Goal: Task Accomplishment & Management: Complete application form

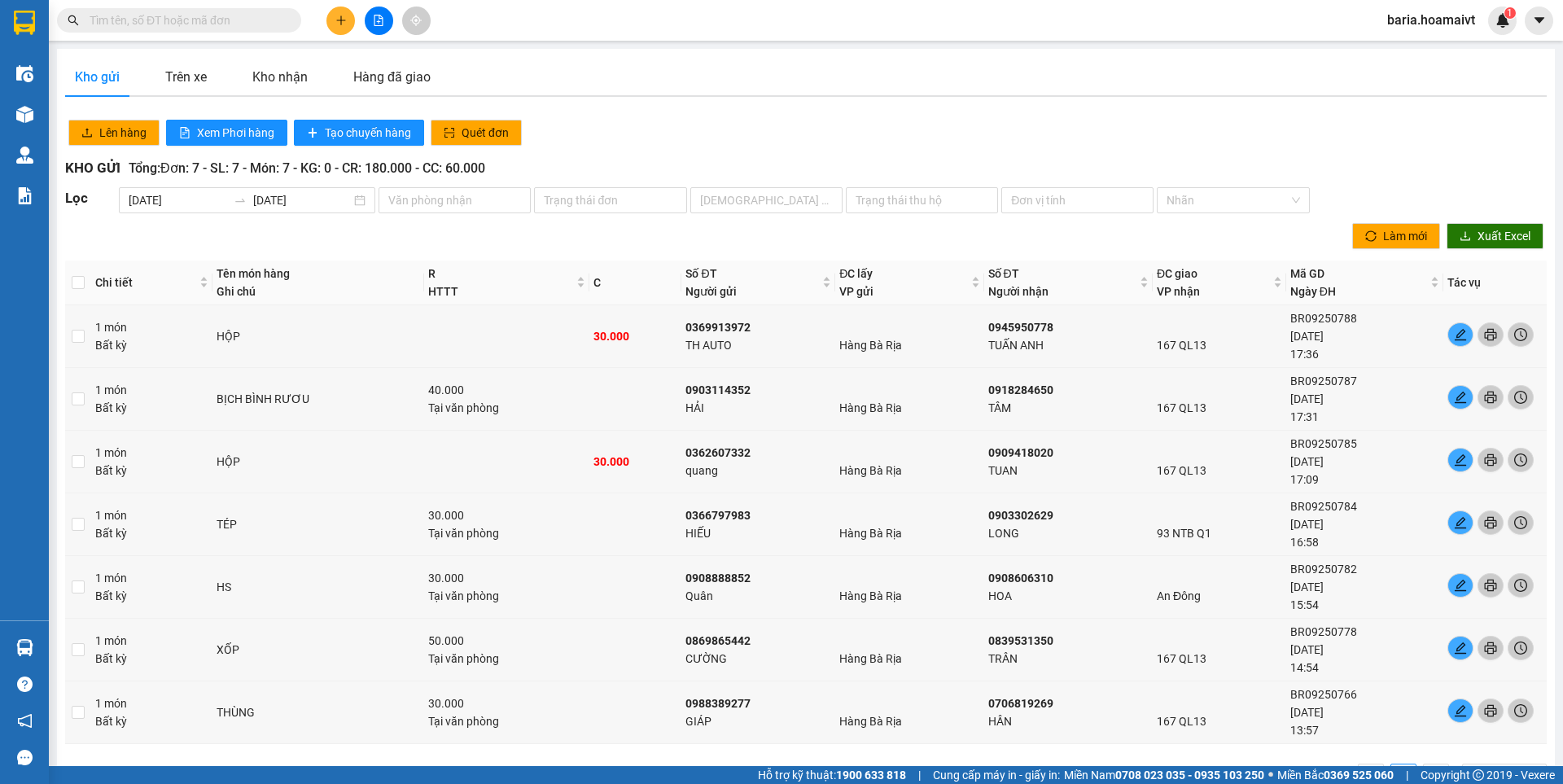
click at [345, 18] on icon "plus" at bounding box center [340, 20] width 11 height 11
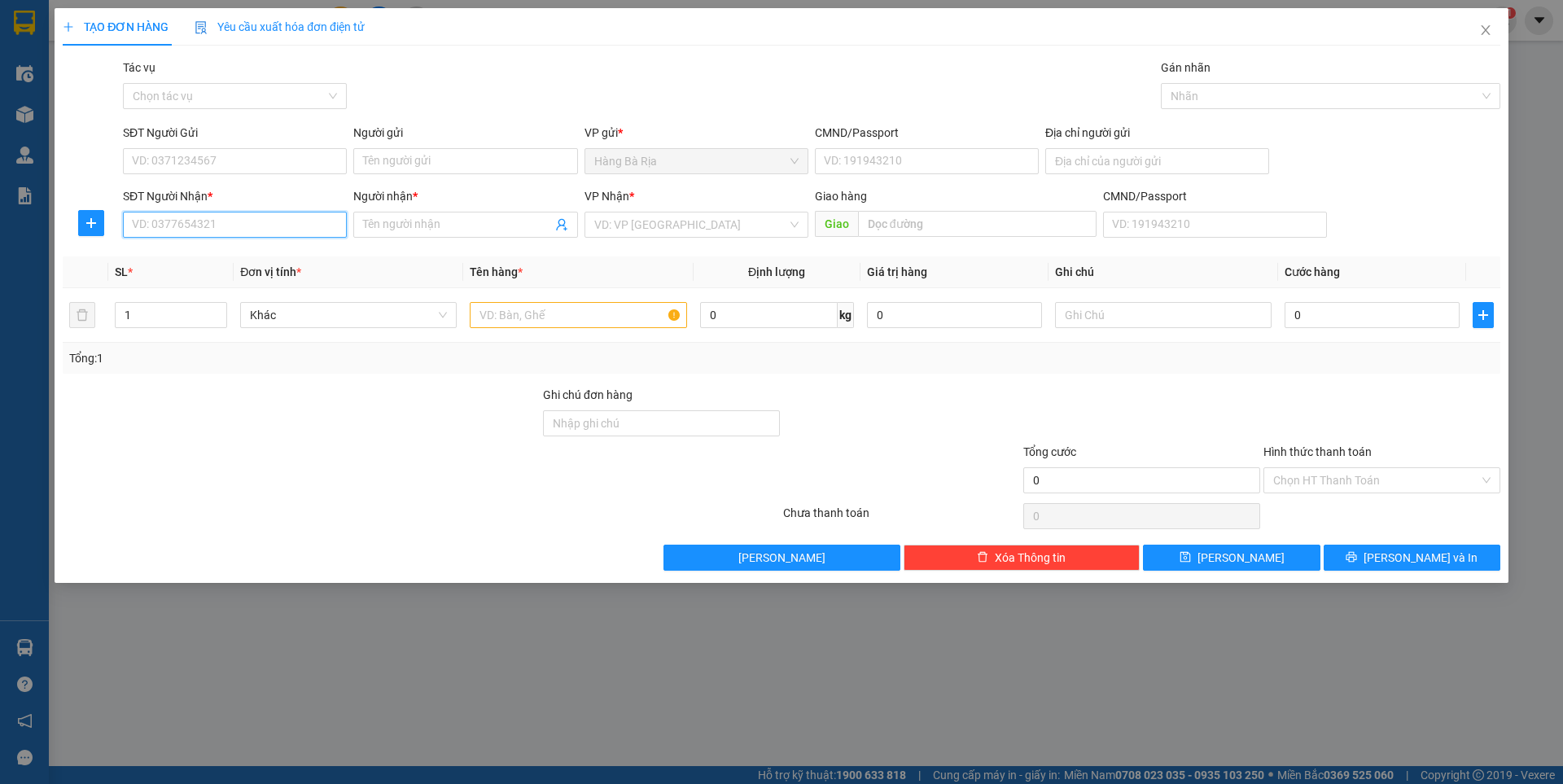
drag, startPoint x: 283, startPoint y: 231, endPoint x: 275, endPoint y: 228, distance: 8.5
click at [282, 230] on input "SĐT Người Nhận *" at bounding box center [235, 224] width 224 height 26
type input "0773891929"
click at [227, 263] on div "0773891929 - MY" at bounding box center [235, 257] width 204 height 18
type input "MY"
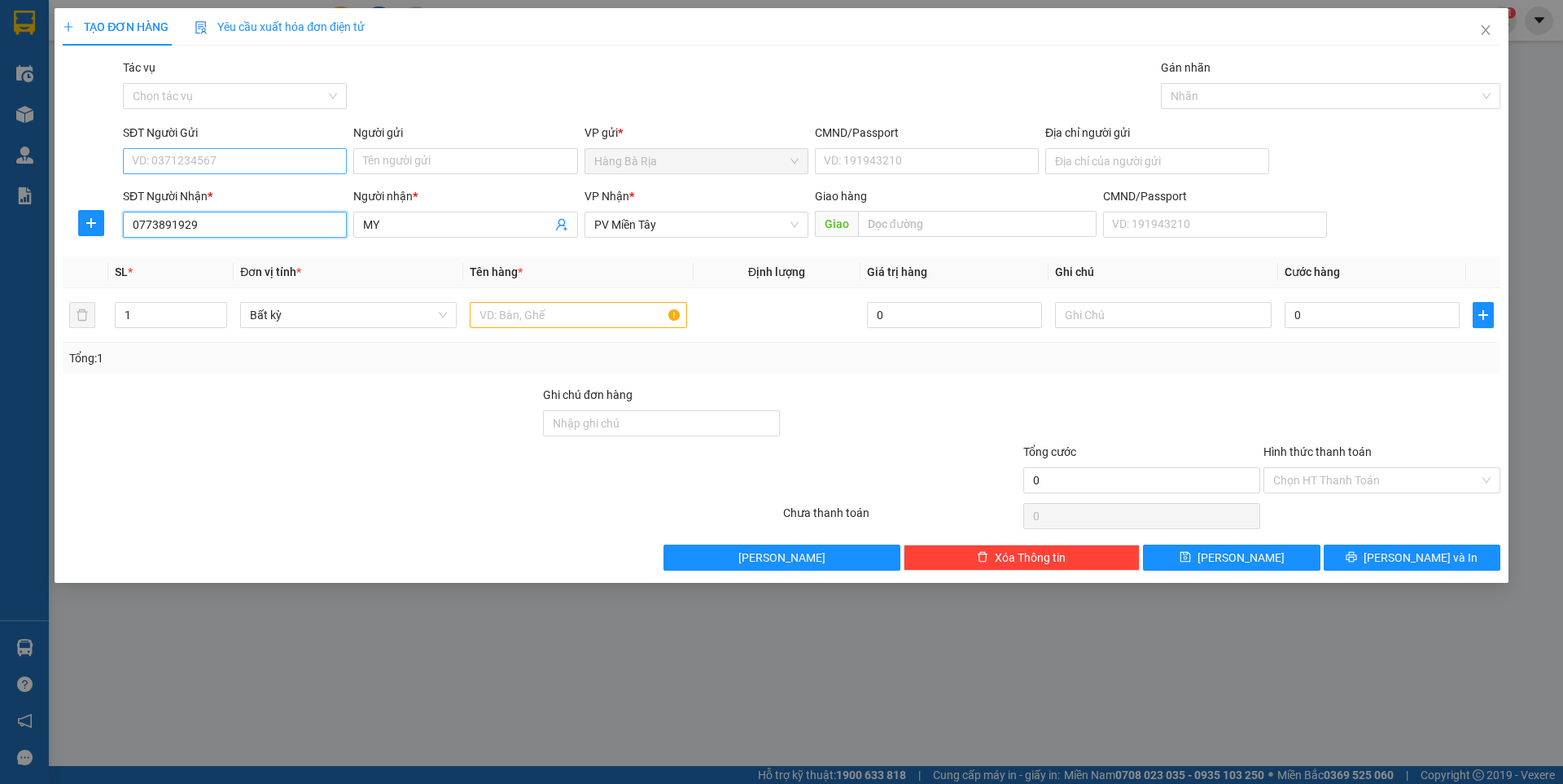
type input "0773891929"
click at [234, 153] on input "SĐT Người Gửi" at bounding box center [235, 161] width 224 height 26
click at [227, 200] on div "0939607747 - chi" at bounding box center [235, 193] width 204 height 18
type input "0939607747"
type input "chi"
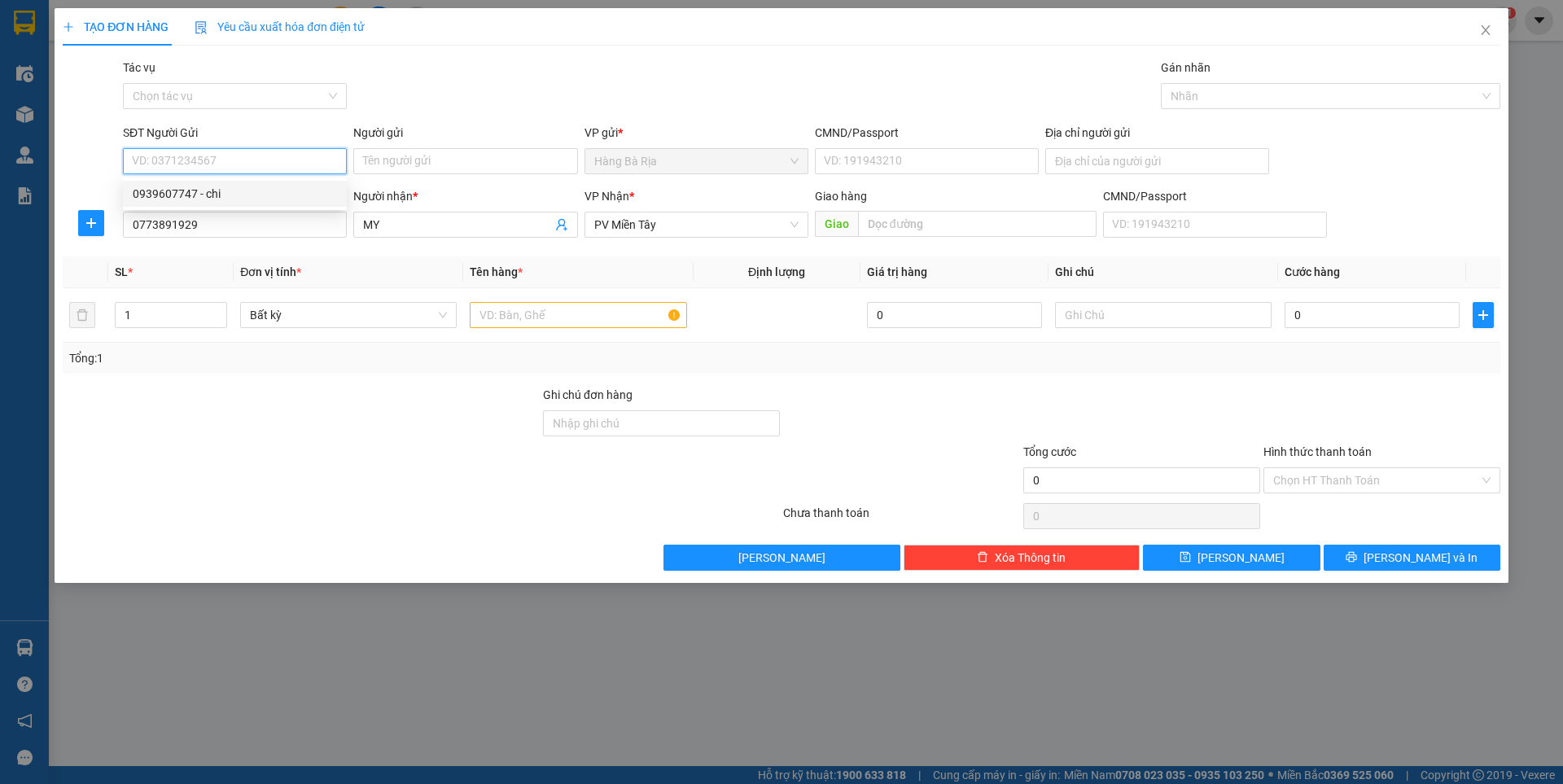
type input "077181002470"
click at [582, 317] on input "text" at bounding box center [577, 315] width 217 height 26
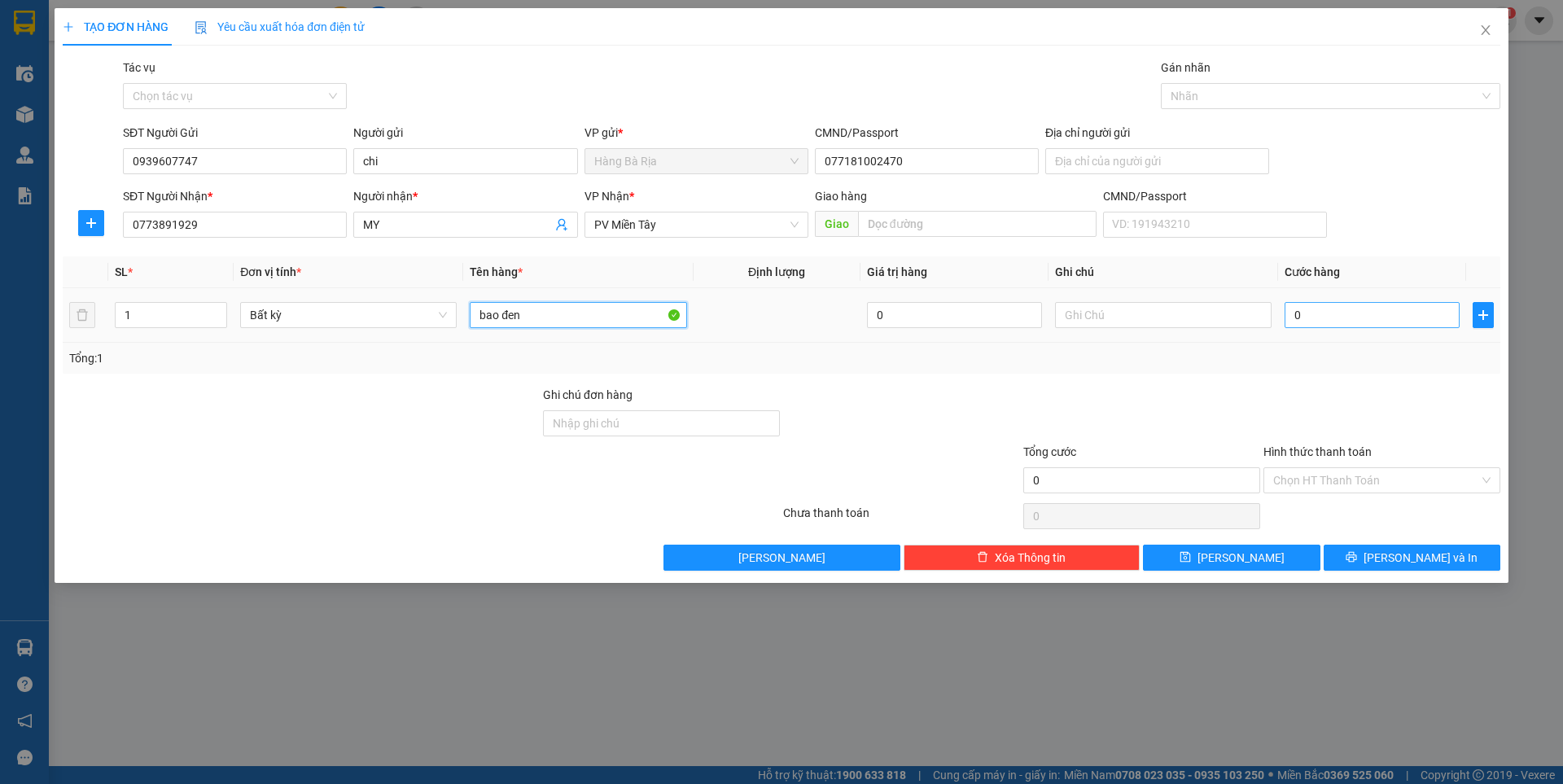
type input "bao đen"
click at [1380, 315] on input "0" at bounding box center [1372, 315] width 175 height 26
type input "4"
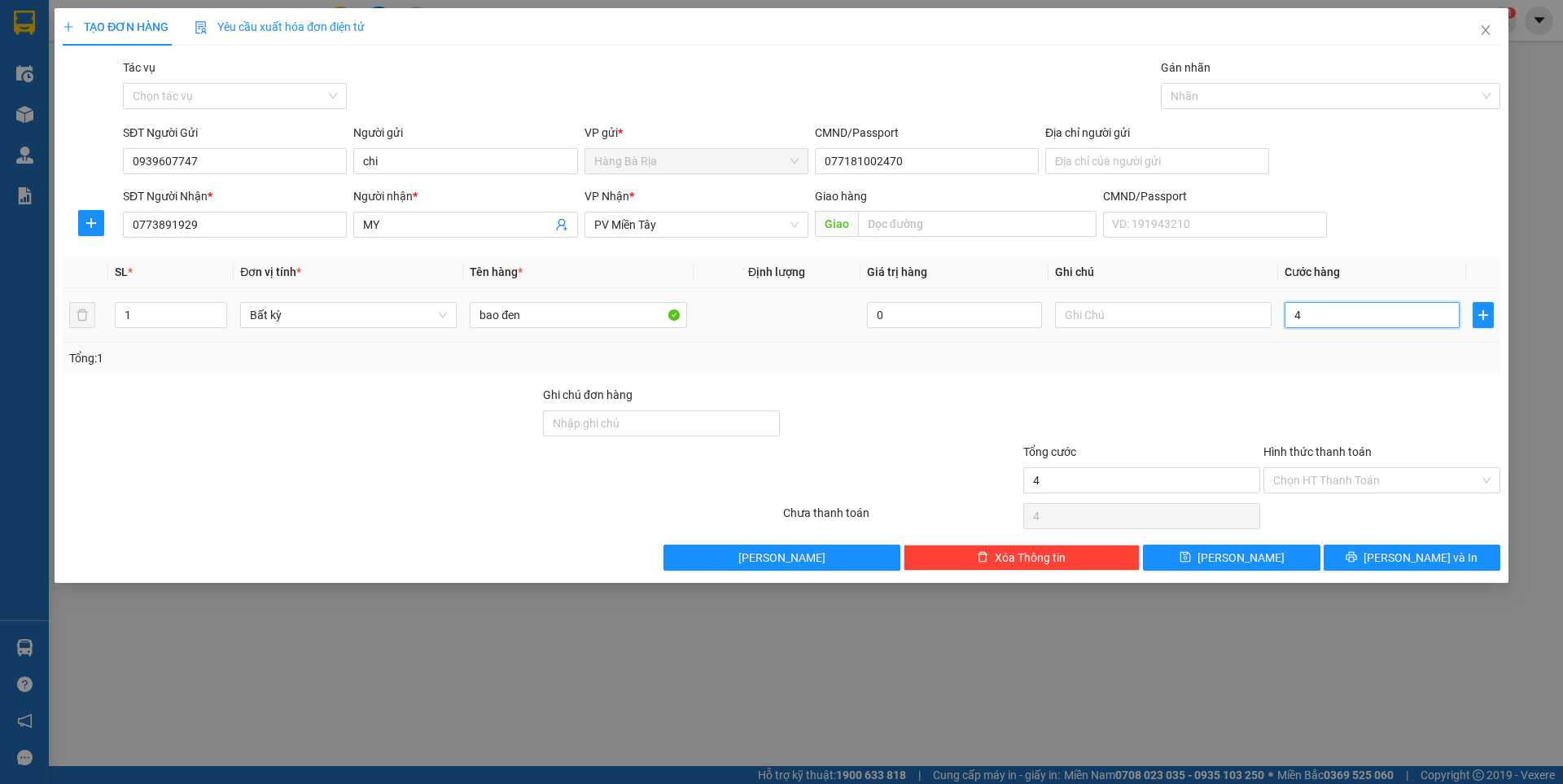
type input "40"
type input "40.000"
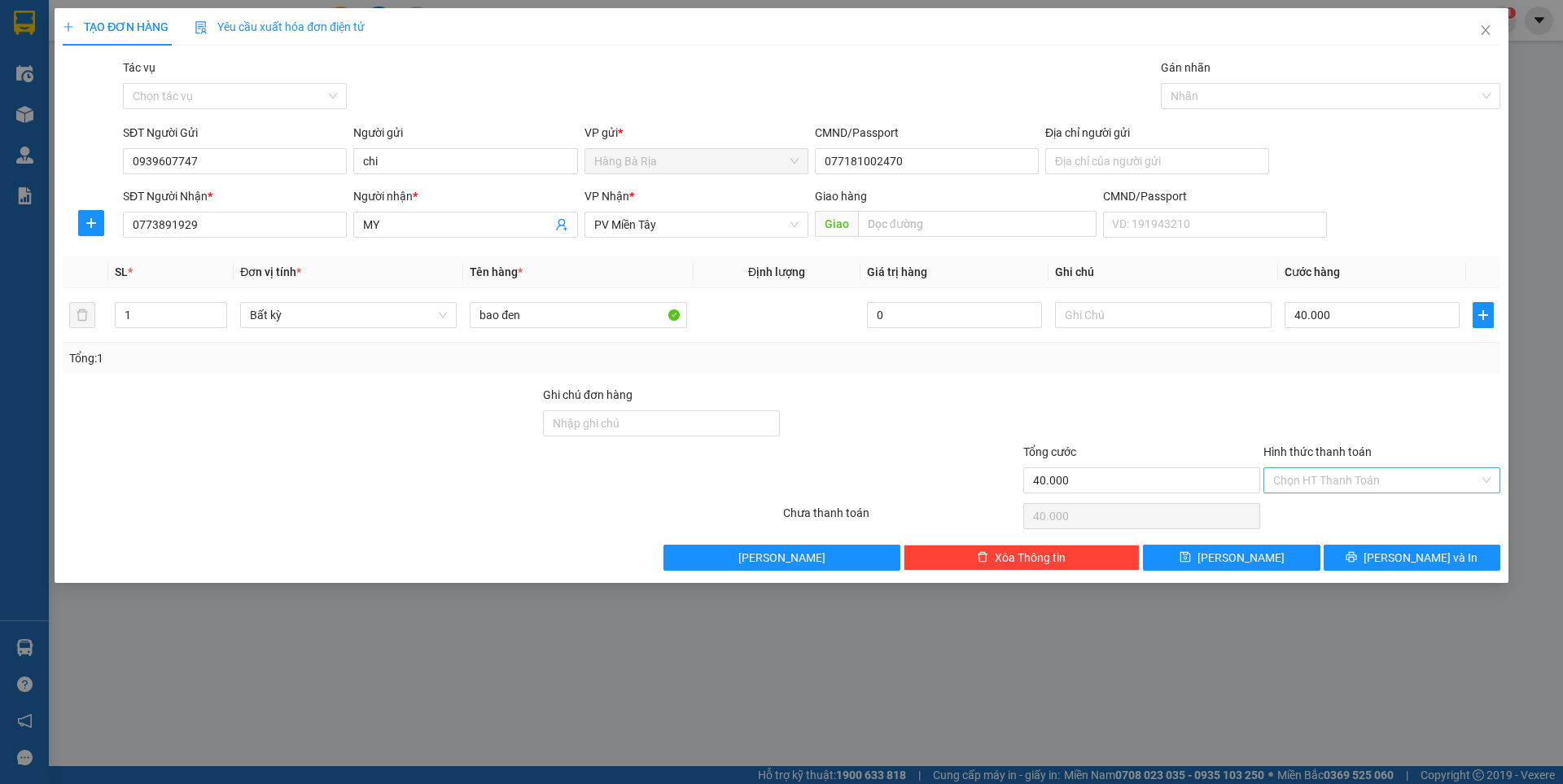
click at [1358, 483] on input "Hình thức thanh toán" at bounding box center [1376, 480] width 206 height 25
click at [1336, 513] on div "Tại văn phòng" at bounding box center [1382, 512] width 218 height 18
type input "0"
click at [1392, 551] on button "Lưu và In" at bounding box center [1412, 557] width 177 height 26
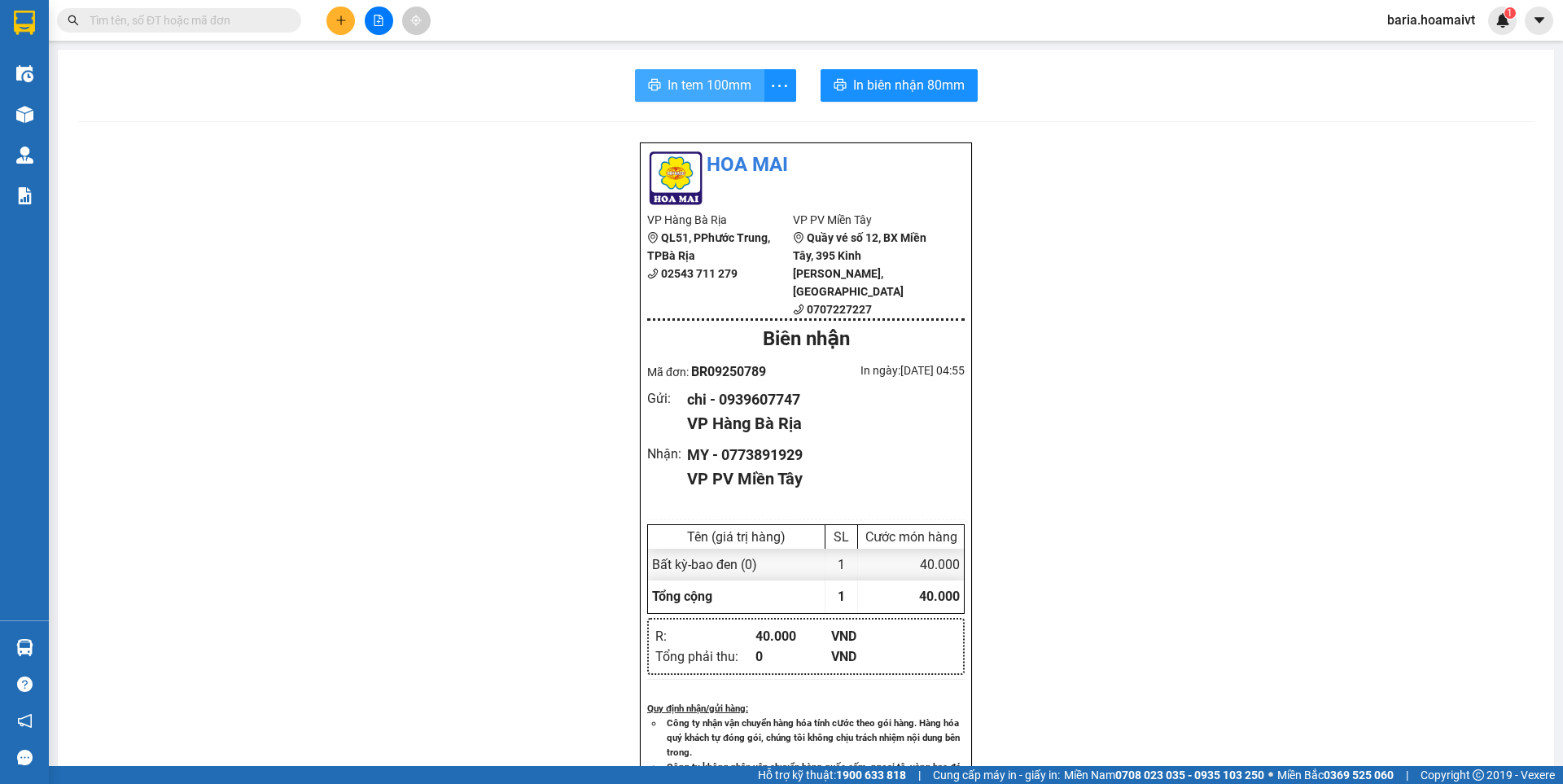
click at [704, 80] on span "In tem 100mm" at bounding box center [709, 85] width 84 height 20
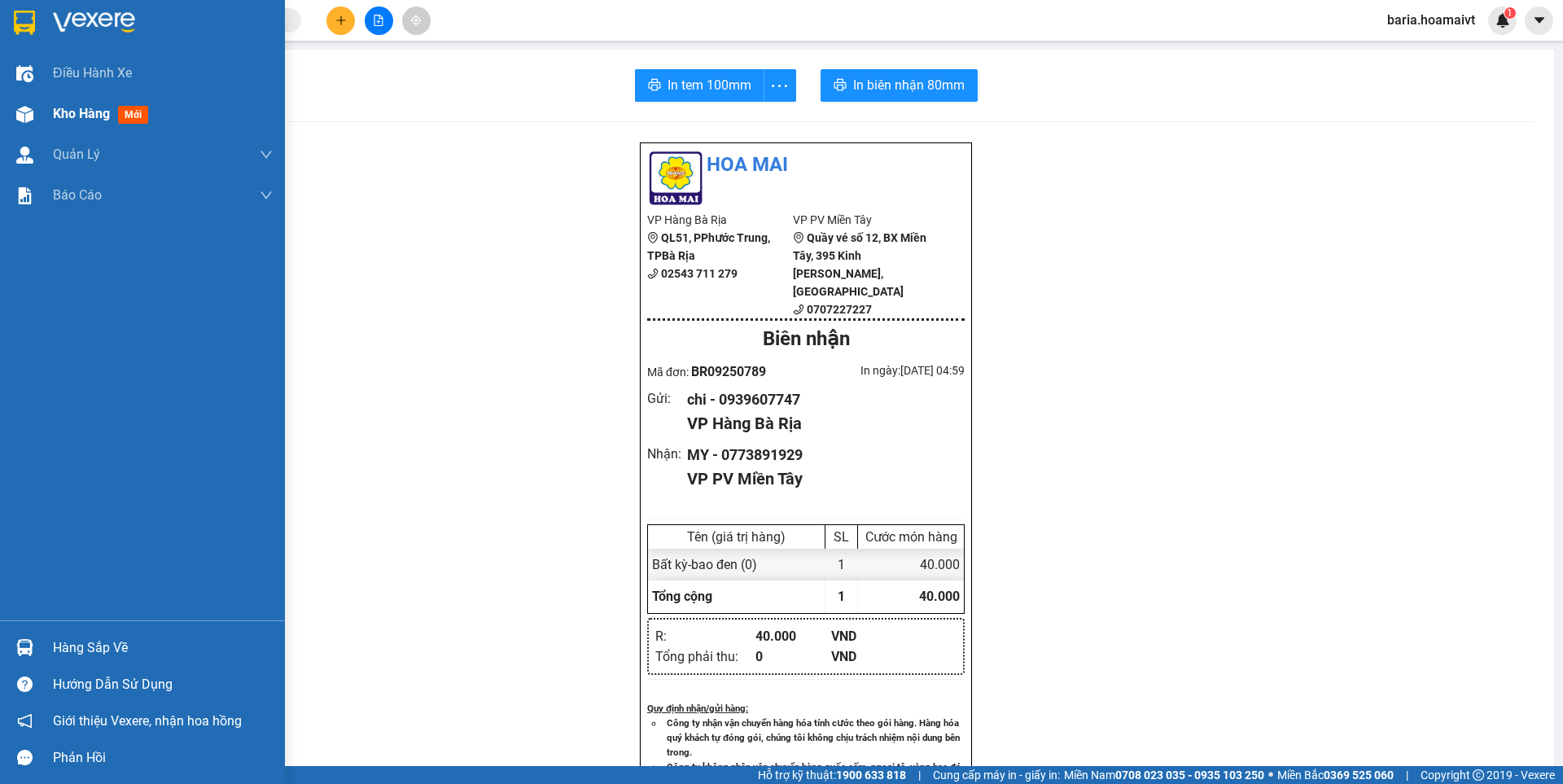
click at [100, 118] on span "Kho hàng" at bounding box center [81, 113] width 57 height 15
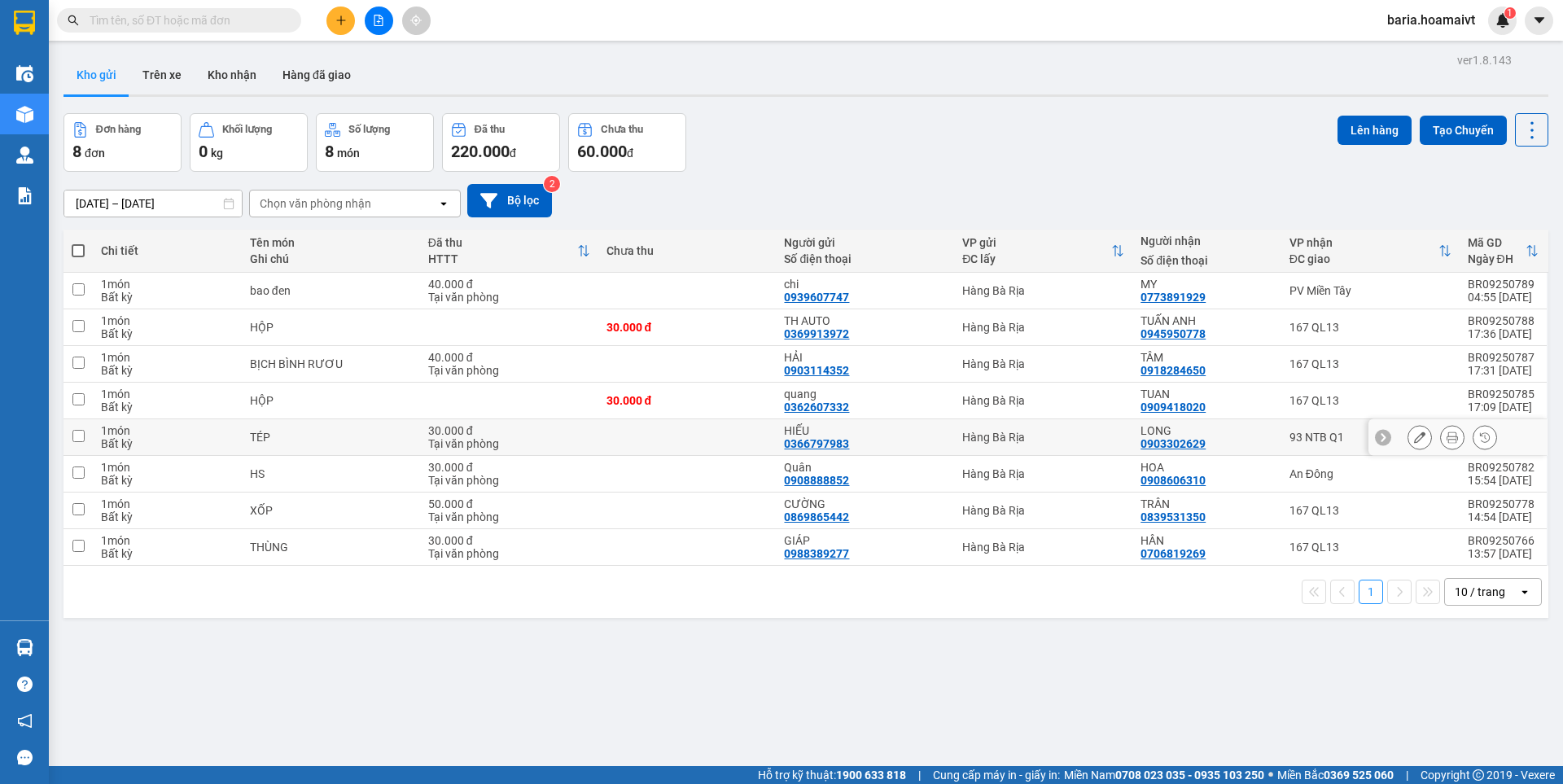
click at [1301, 435] on div "93 NTB Q1" at bounding box center [1370, 436] width 162 height 13
checkbox input "true"
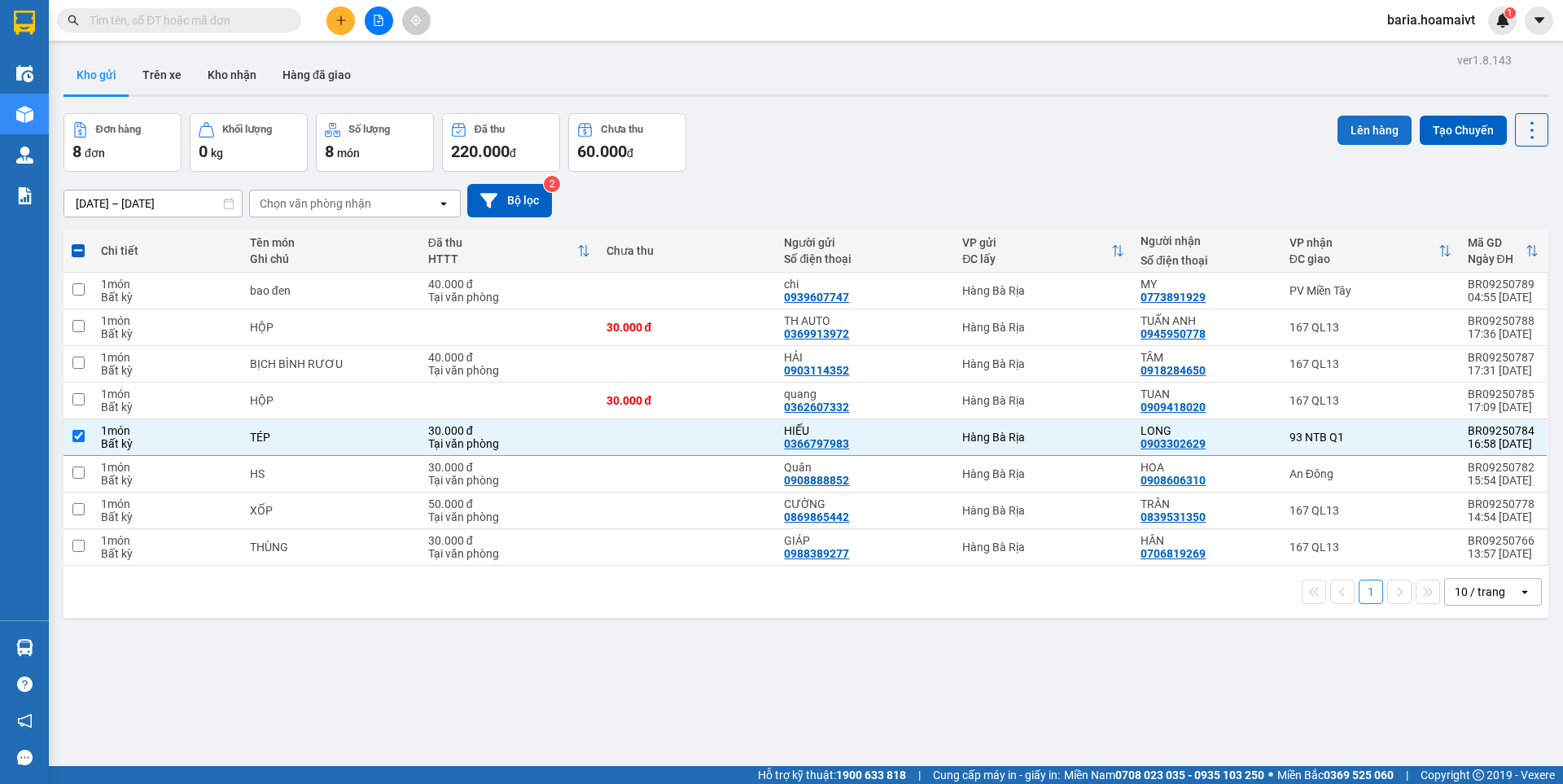
click at [1344, 123] on button "Lên hàng" at bounding box center [1373, 130] width 74 height 29
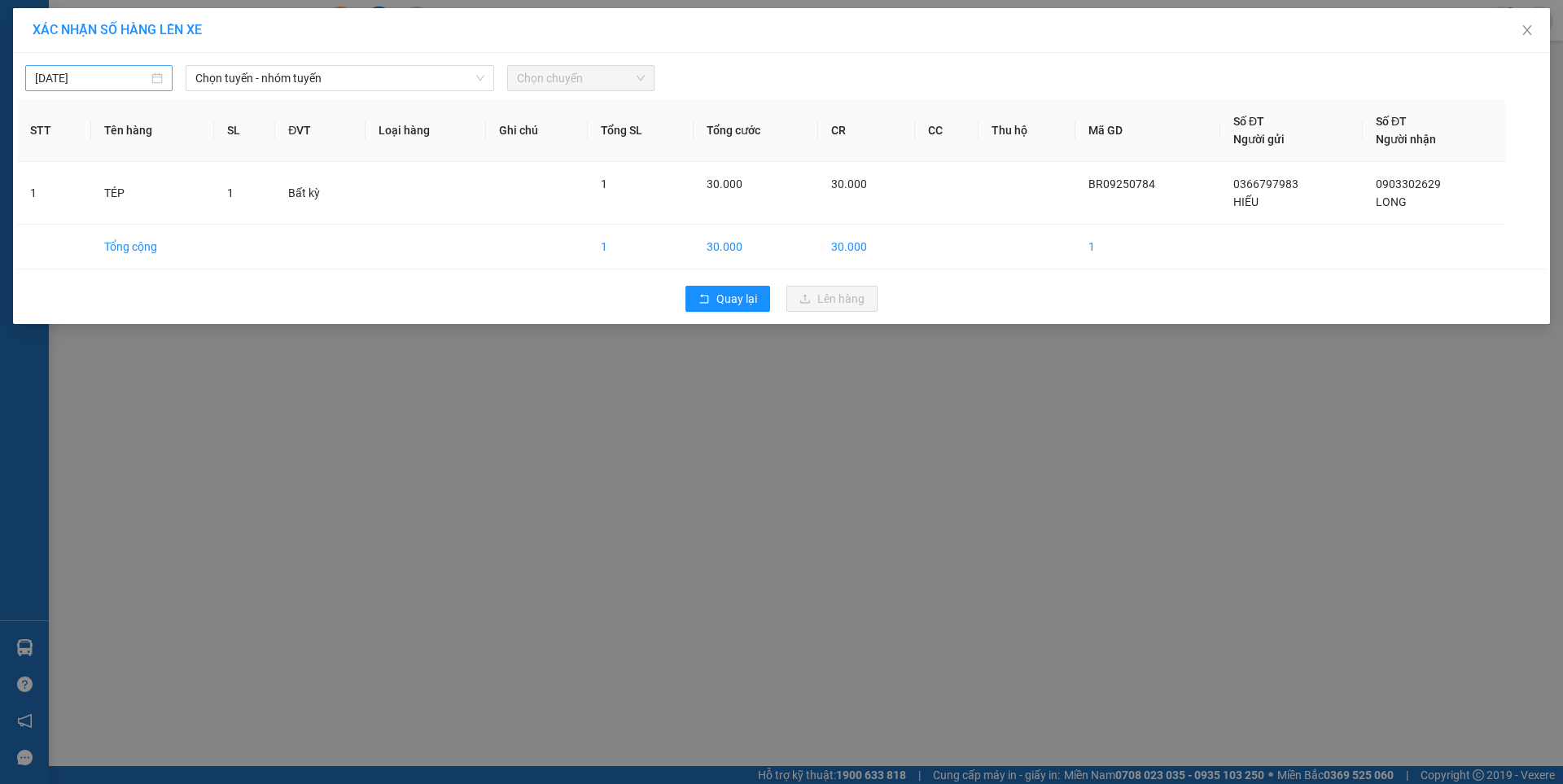
click at [130, 84] on input "[DATE]" at bounding box center [91, 77] width 113 height 18
type input "[DATE]"
click at [279, 77] on span "Chọn tuyến - nhóm tuyến" at bounding box center [340, 78] width 289 height 25
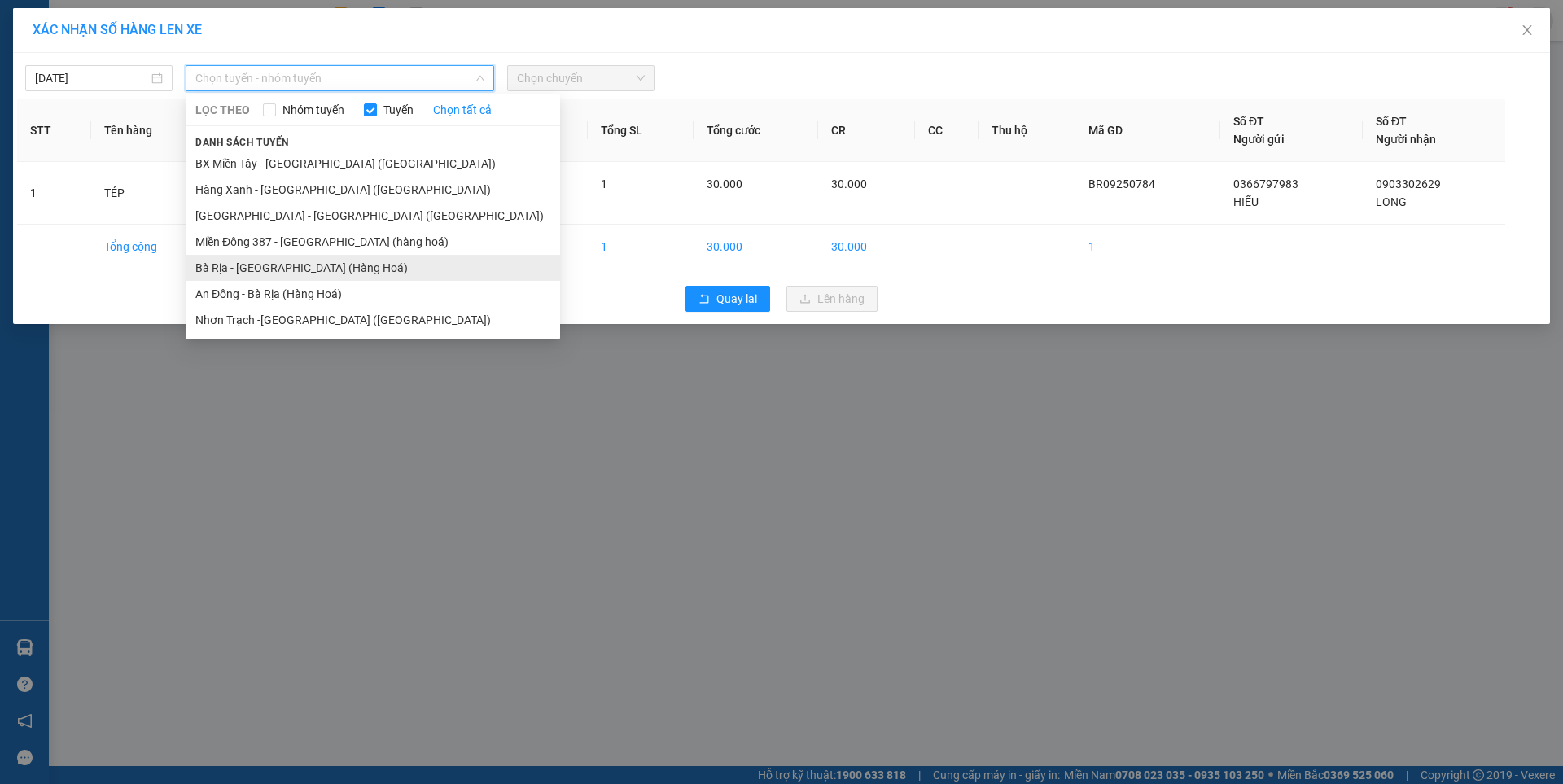
click at [257, 276] on li "Bà Rịa - [GEOGRAPHIC_DATA] (Hàng Hoá)" at bounding box center [372, 268] width 374 height 26
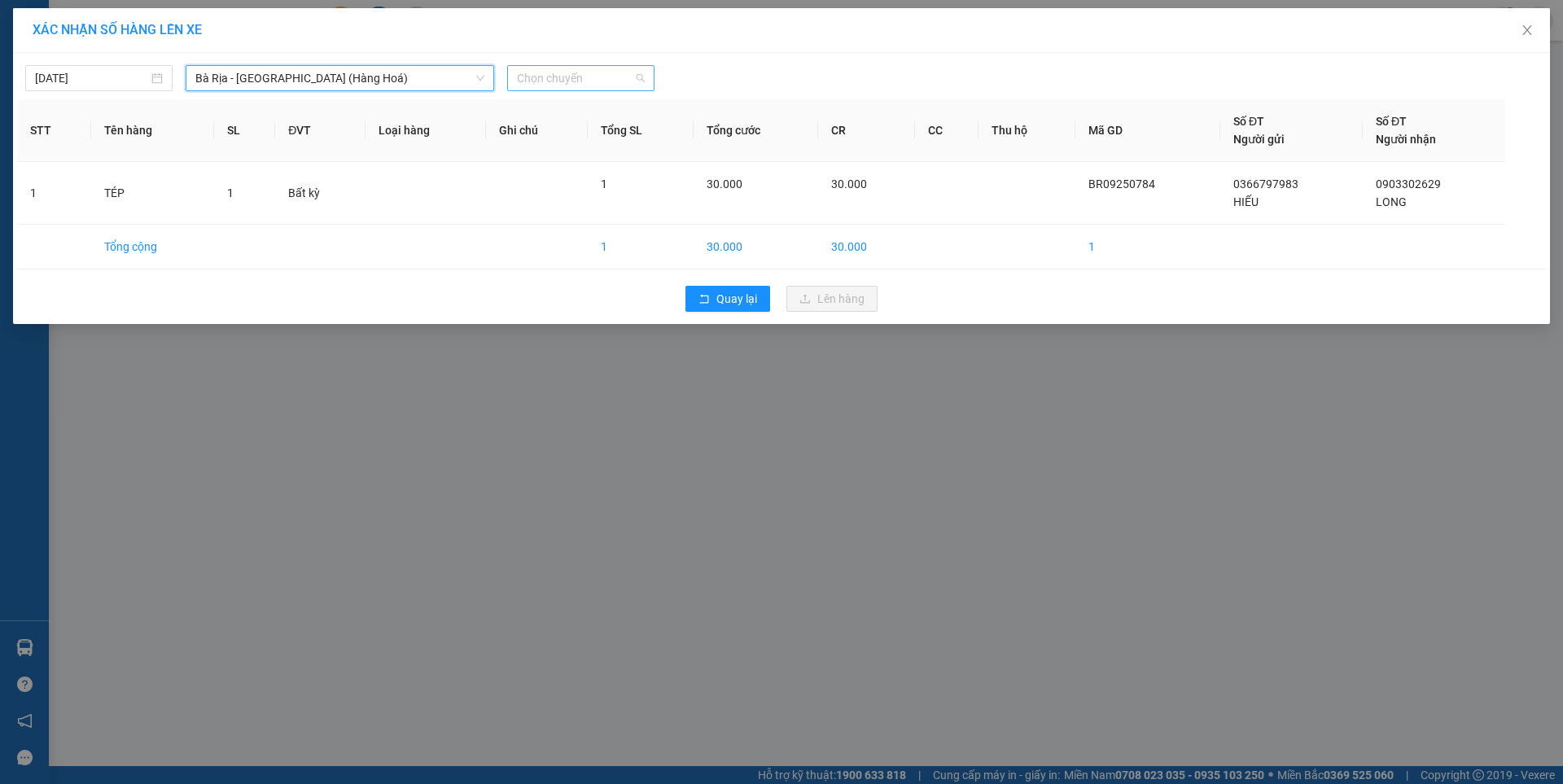
click at [583, 77] on span "Chọn chuyến" at bounding box center [581, 78] width 128 height 25
type input "0500"
click at [622, 133] on div "Thêm chuyến " 05:00 "" at bounding box center [593, 137] width 172 height 28
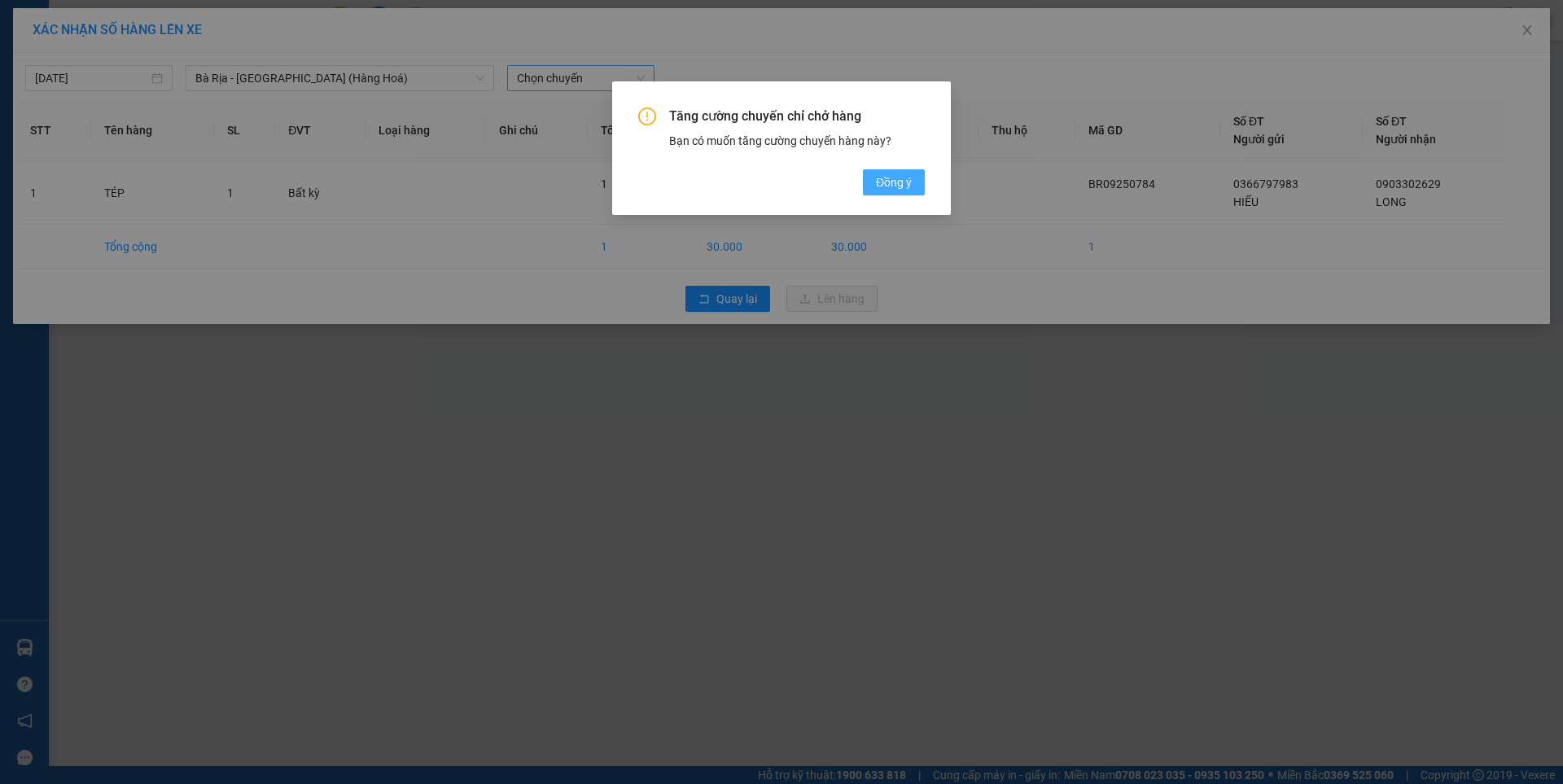
click at [888, 184] on span "Đồng ý" at bounding box center [894, 182] width 36 height 18
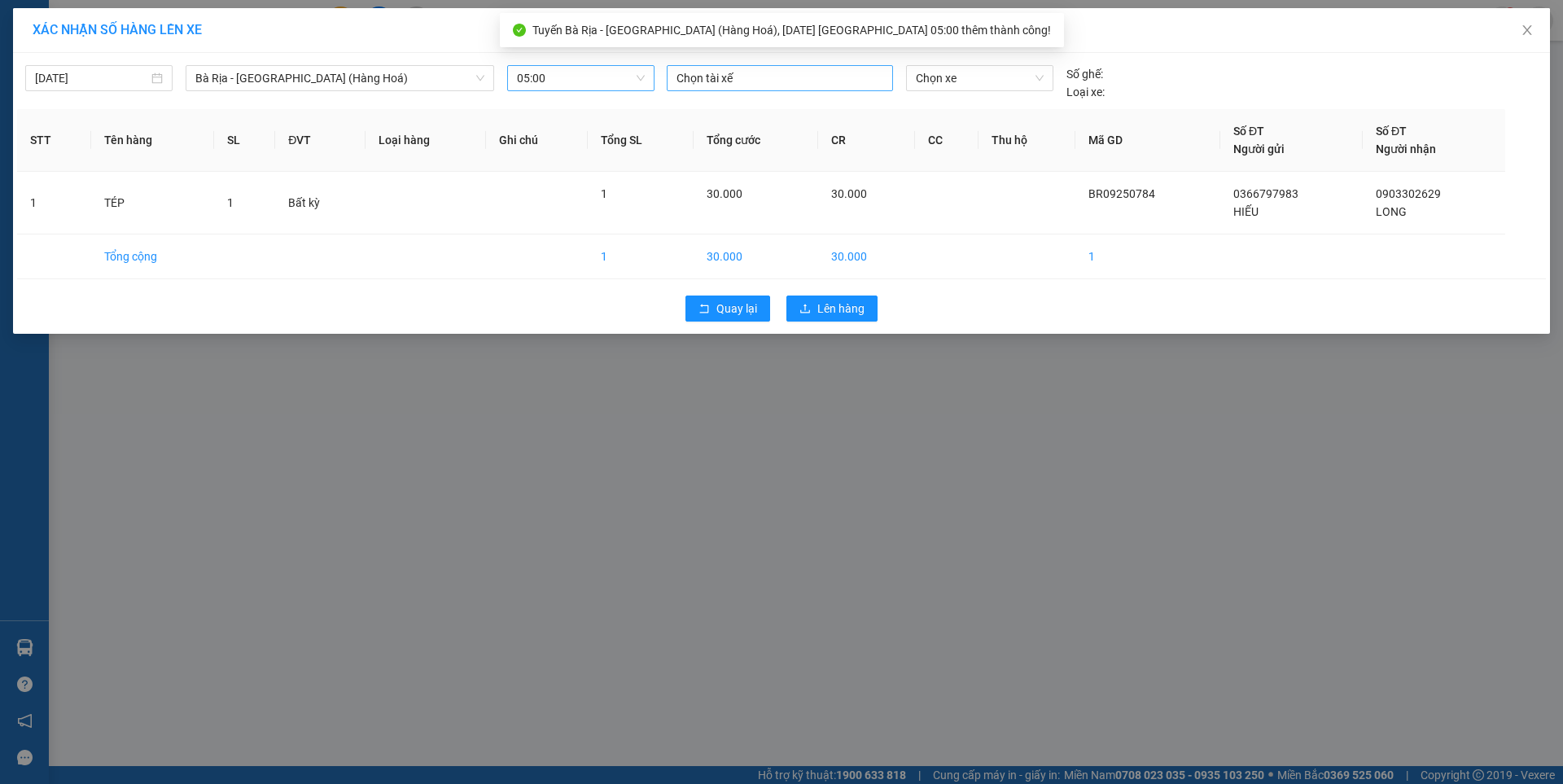
click at [804, 87] on div at bounding box center [780, 77] width 218 height 20
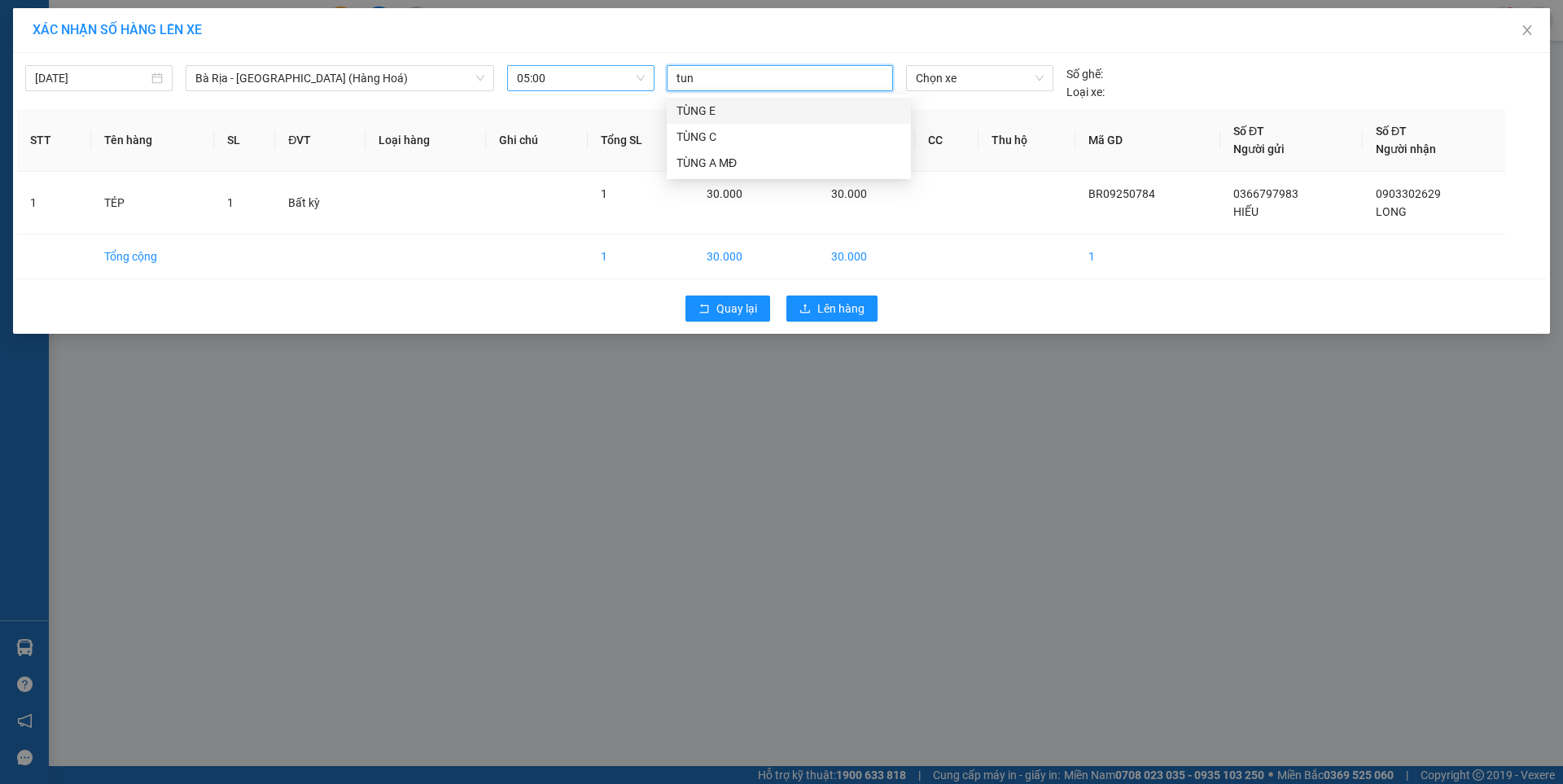
type input "tung"
click at [709, 112] on div "TÙNG E" at bounding box center [788, 111] width 225 height 18
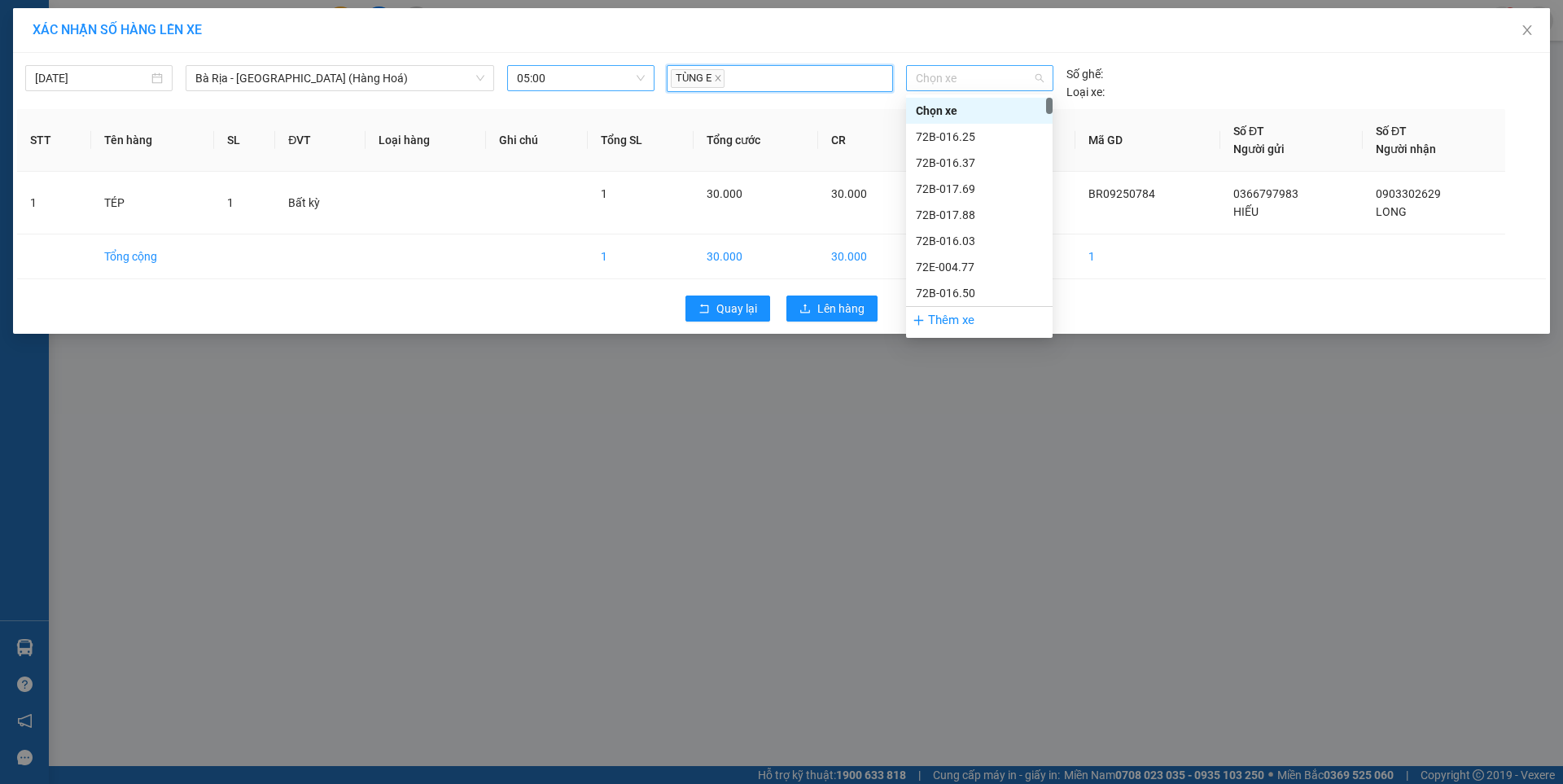
click at [975, 78] on span "Chọn xe" at bounding box center [979, 78] width 127 height 25
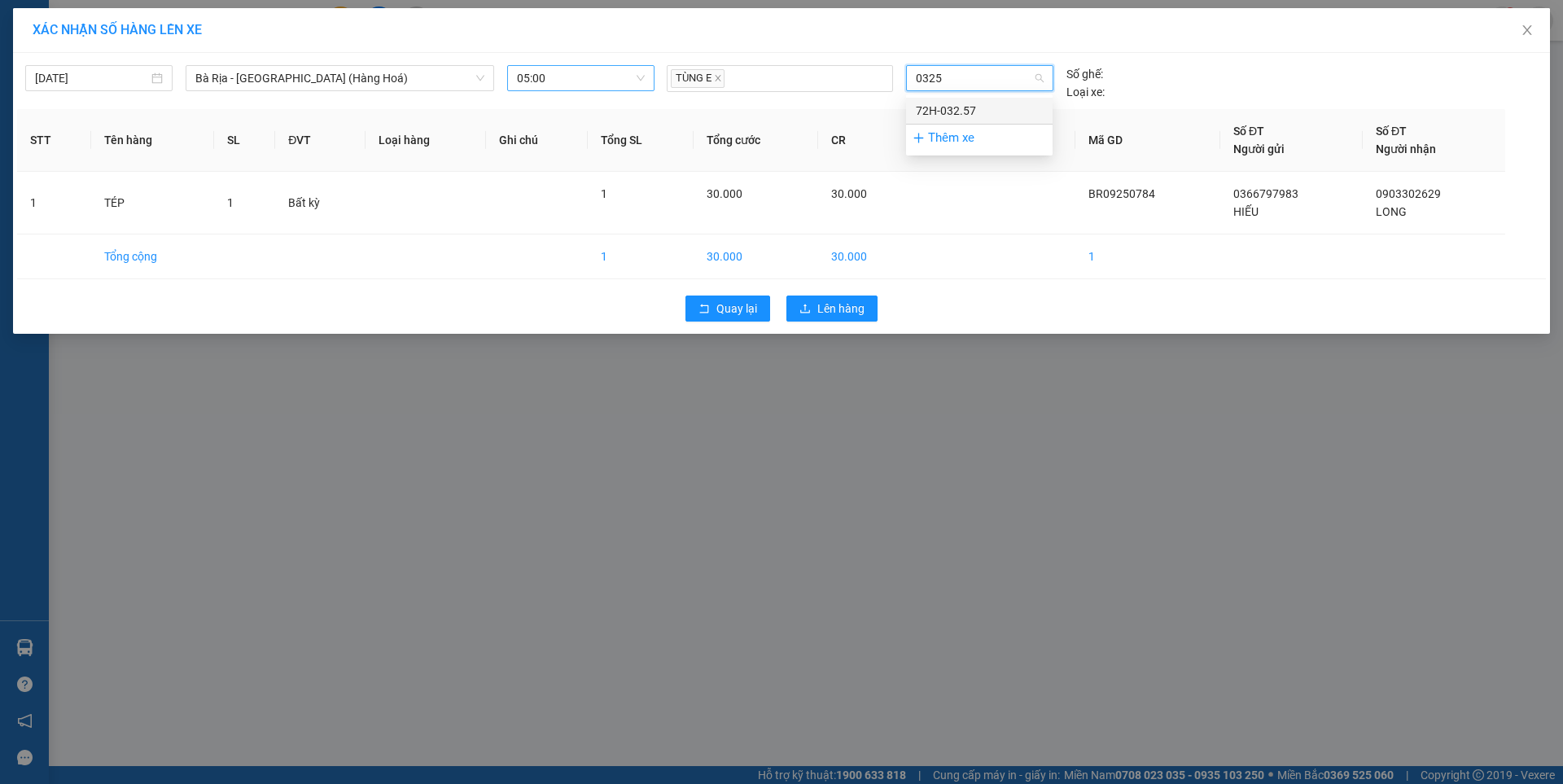
type input "03257"
click at [949, 115] on div "72H-032.57" at bounding box center [979, 111] width 127 height 18
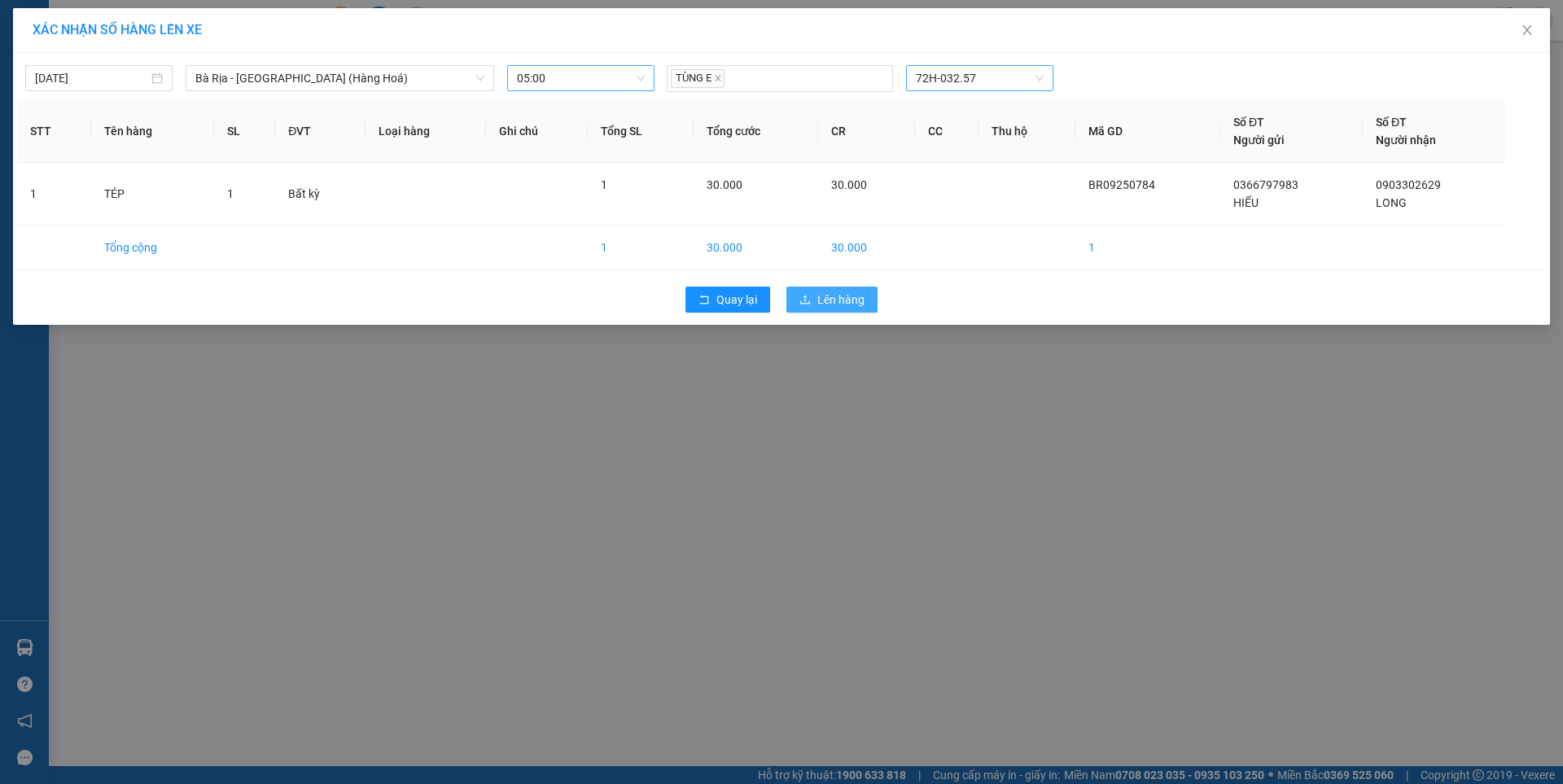
click at [850, 293] on span "Lên hàng" at bounding box center [841, 299] width 48 height 18
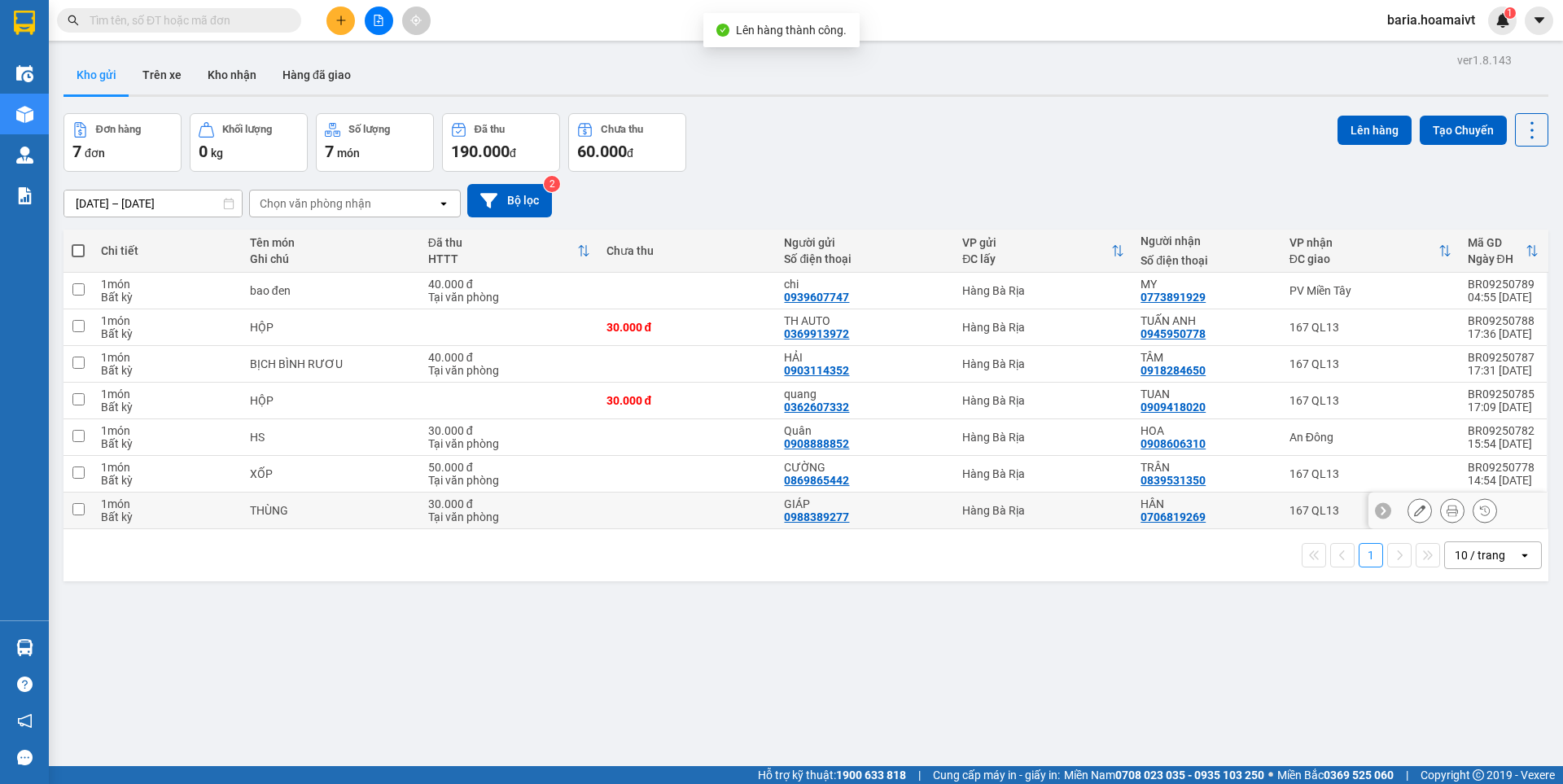
click at [1289, 514] on div "167 QL13" at bounding box center [1370, 509] width 162 height 13
checkbox input "true"
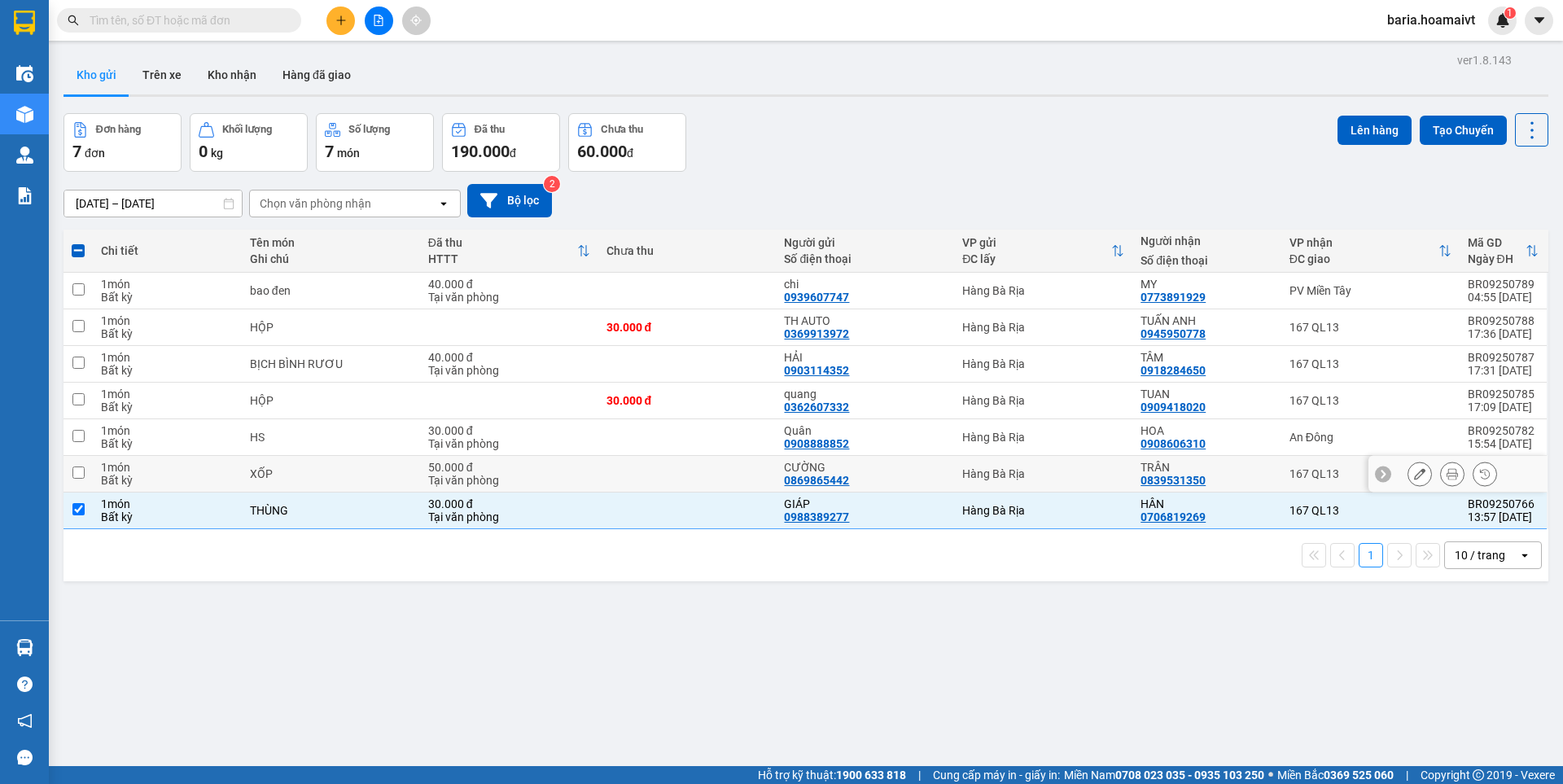
click at [1293, 483] on td "167 QL13" at bounding box center [1370, 474] width 179 height 37
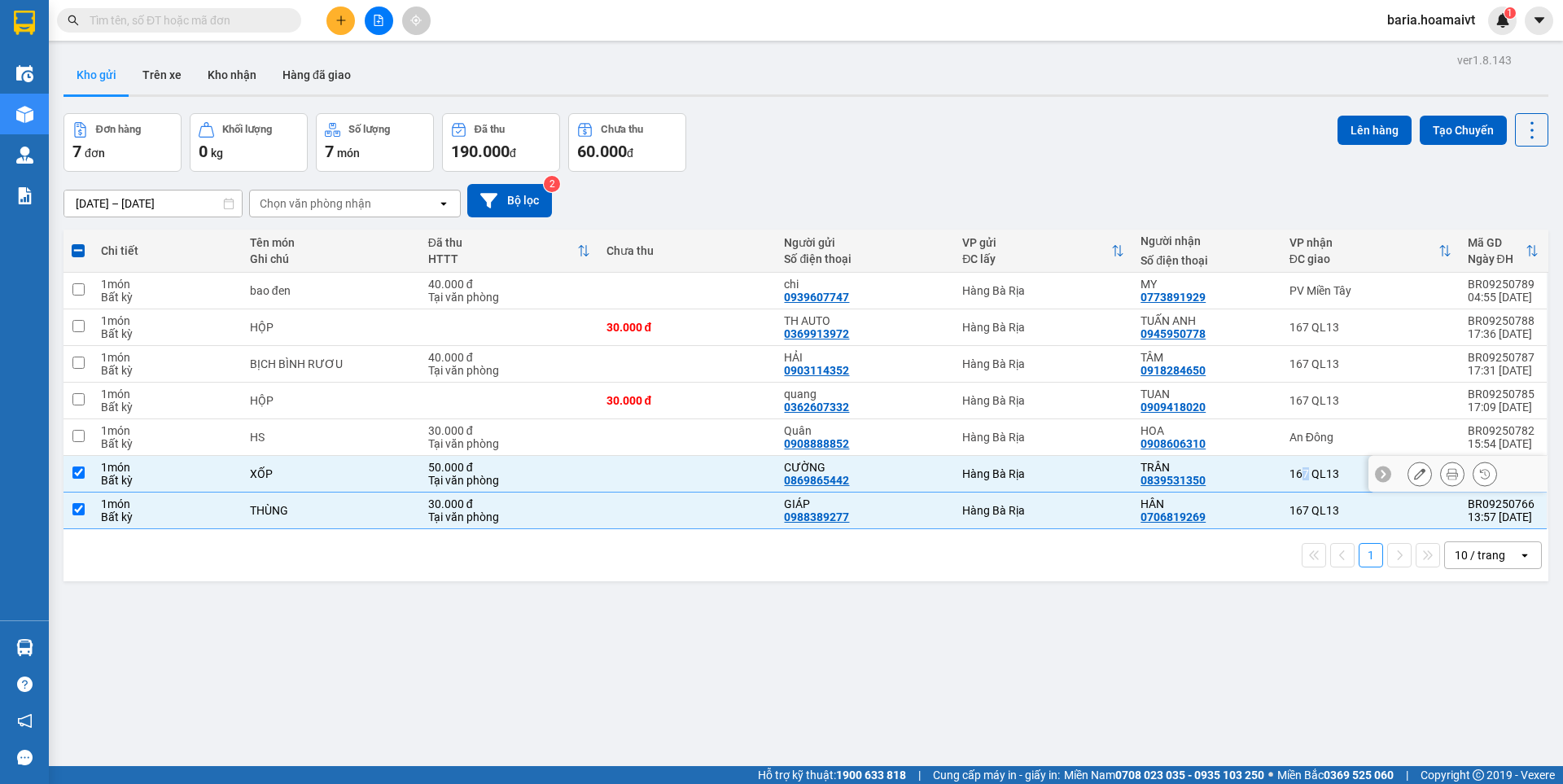
click at [1295, 483] on td "167 QL13" at bounding box center [1370, 474] width 179 height 37
checkbox input "false"
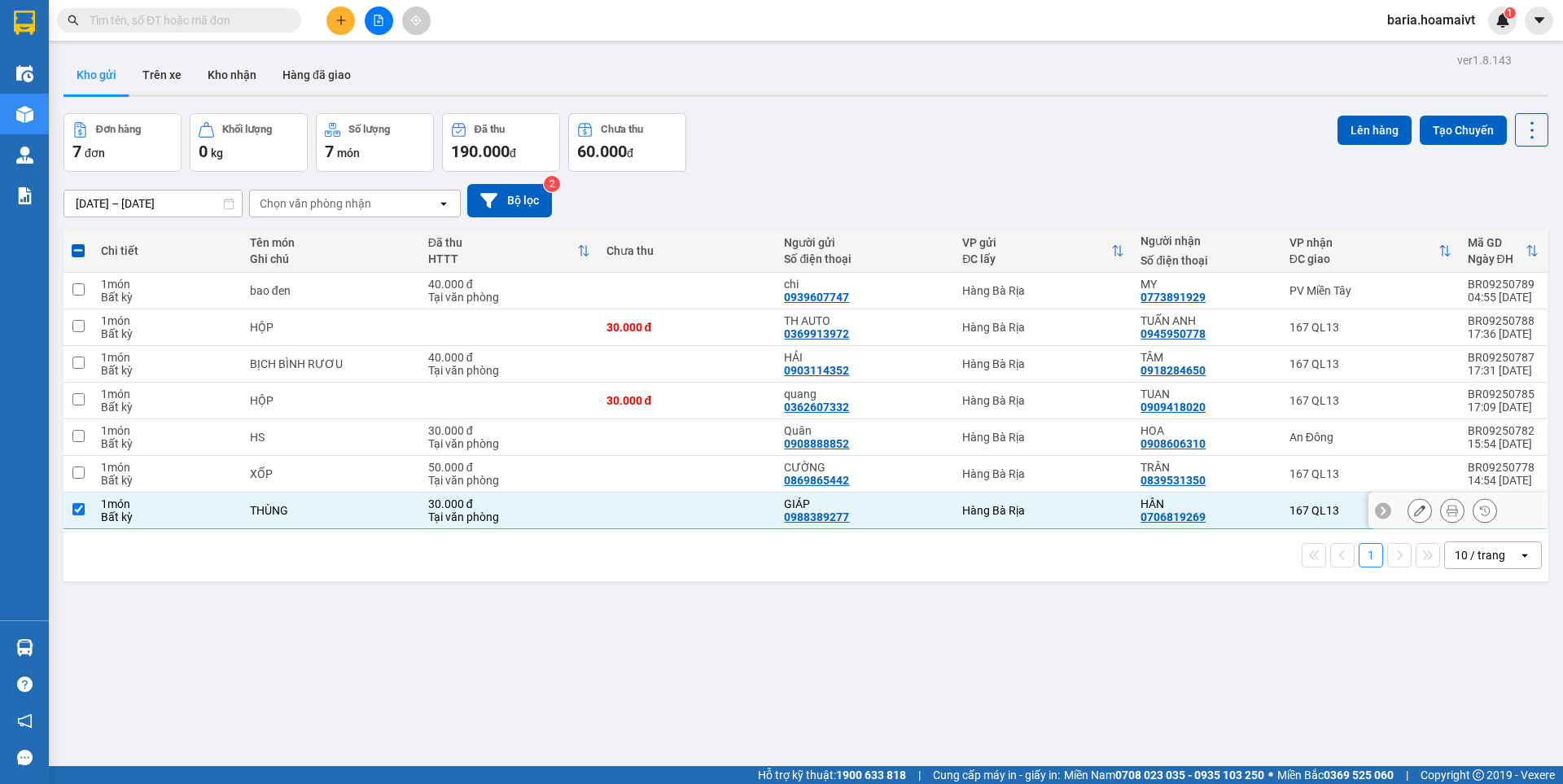
click at [1295, 509] on div "167 QL13" at bounding box center [1370, 509] width 162 height 13
checkbox input "false"
